Goal: Find contact information: Find contact information

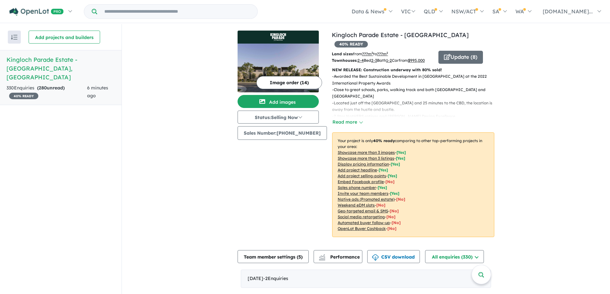
scroll to position [293, 0]
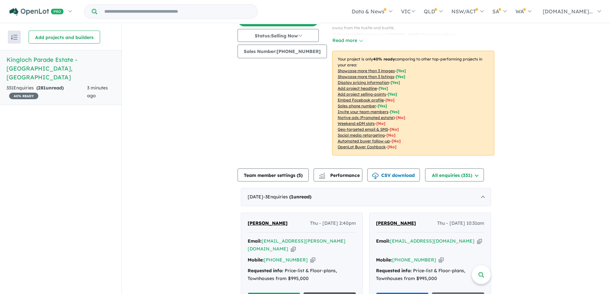
scroll to position [195, 0]
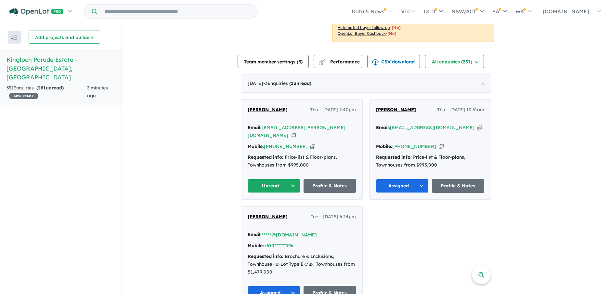
click at [289, 179] on button "Unread" at bounding box center [274, 186] width 53 height 14
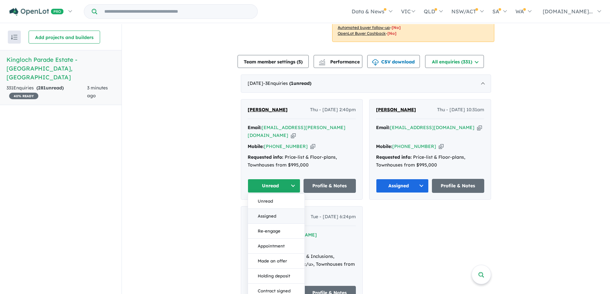
click at [285, 209] on button "Assigned" at bounding box center [276, 216] width 57 height 15
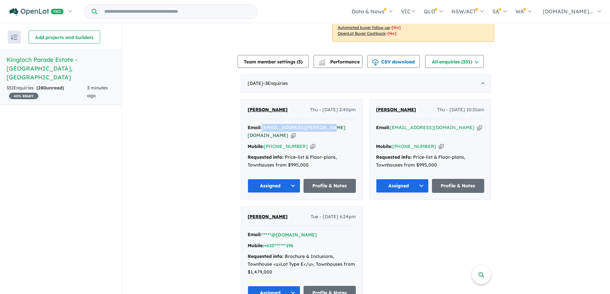
drag, startPoint x: 322, startPoint y: 125, endPoint x: 263, endPoint y: 124, distance: 59.5
click at [263, 124] on div "Email: rachael.bell1@pexa.com.au Copied!" at bounding box center [302, 132] width 108 height 16
drag, startPoint x: 263, startPoint y: 124, endPoint x: 270, endPoint y: 124, distance: 7.8
copy a%20Kingloch%20Parade%20Estate%20-%20Wantirna"] "rachael.bell1@pexa.com.au"
click at [298, 142] on div "Email: rachael.bell1@pexa.com.au Copied! Mobile: +61 432 496 070 Copied! Reques…" at bounding box center [302, 148] width 108 height 48
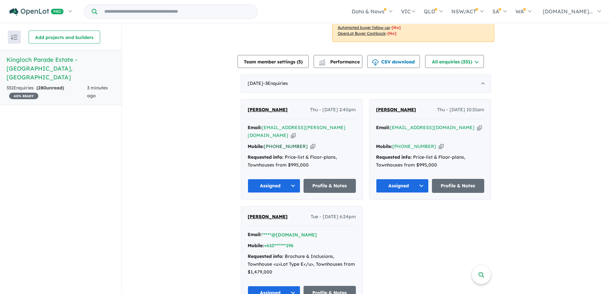
drag, startPoint x: 302, startPoint y: 135, endPoint x: 281, endPoint y: 135, distance: 20.5
click at [281, 143] on div "Mobile: +61 432 496 070 Copied!" at bounding box center [302, 147] width 108 height 8
drag, startPoint x: 299, startPoint y: 137, endPoint x: 274, endPoint y: 137, distance: 25.0
click at [274, 143] on div "Mobile: +61 432 496 070 Copied!" at bounding box center [302, 147] width 108 height 8
copy link "432 496 070"
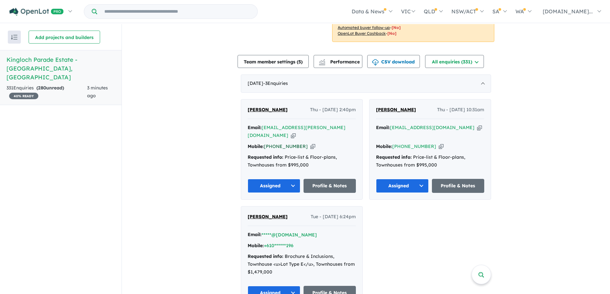
copy link "432 496 070"
drag, startPoint x: 323, startPoint y: 126, endPoint x: 262, endPoint y: 126, distance: 61.1
click at [262, 126] on div "Email: rachael.bell1@pexa.com.au Copied!" at bounding box center [302, 132] width 108 height 16
drag, startPoint x: 262, startPoint y: 126, endPoint x: 268, endPoint y: 128, distance: 6.3
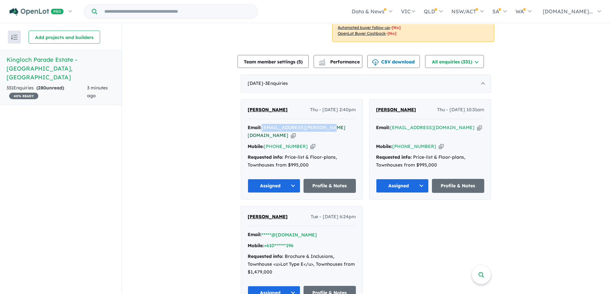
copy a%20Kingloch%20Parade%20Estate%20-%20Wantirna"] "rachael.bell1@pexa.com.au"
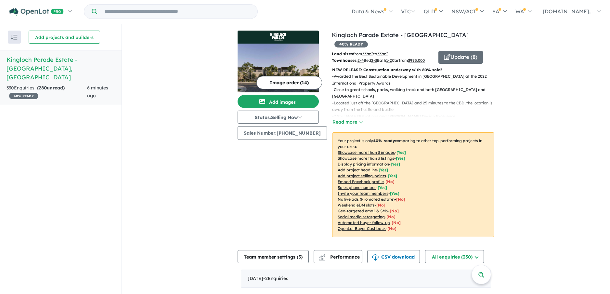
scroll to position [293, 0]
